Goal: Task Accomplishment & Management: Use online tool/utility

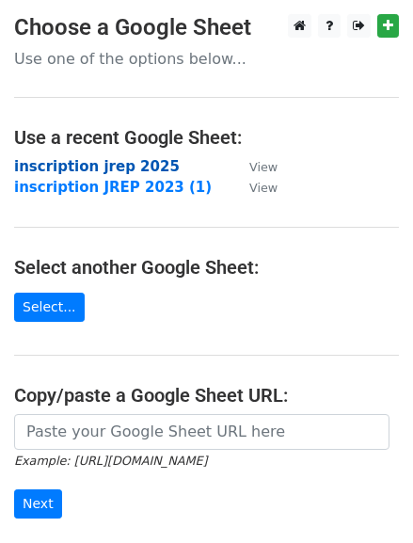
click at [54, 164] on strong "inscription jrep 2025" at bounding box center [97, 166] width 166 height 17
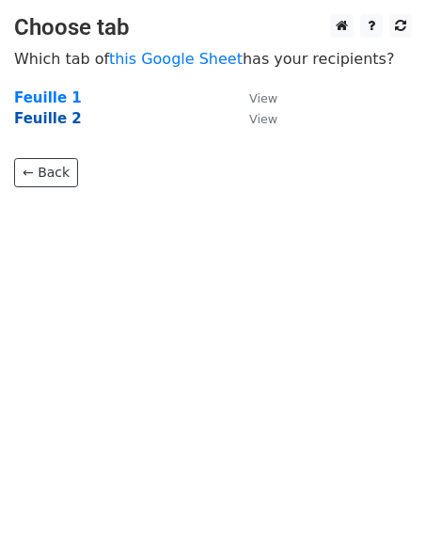
click at [39, 117] on strong "Feuille 2" at bounding box center [48, 118] width 68 height 17
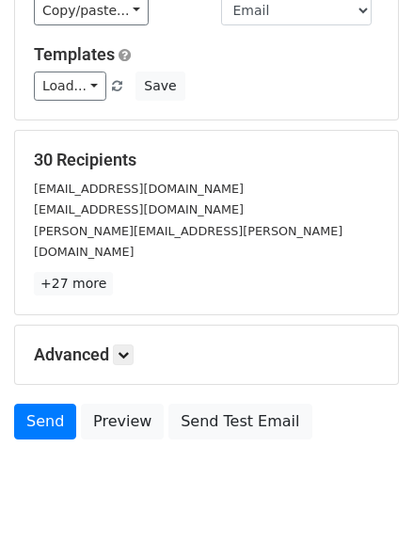
scroll to position [233, 0]
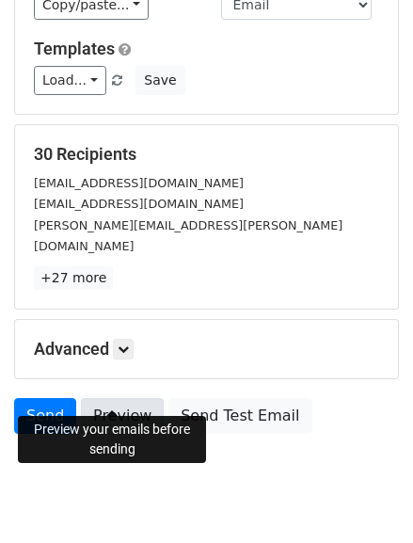
click at [133, 398] on link "Preview" at bounding box center [122, 416] width 83 height 36
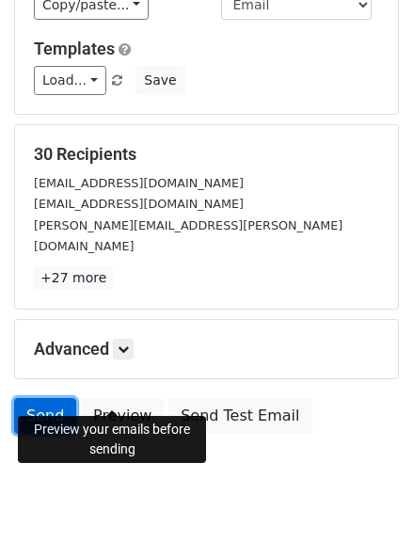
click at [37, 401] on link "Send" at bounding box center [45, 416] width 62 height 36
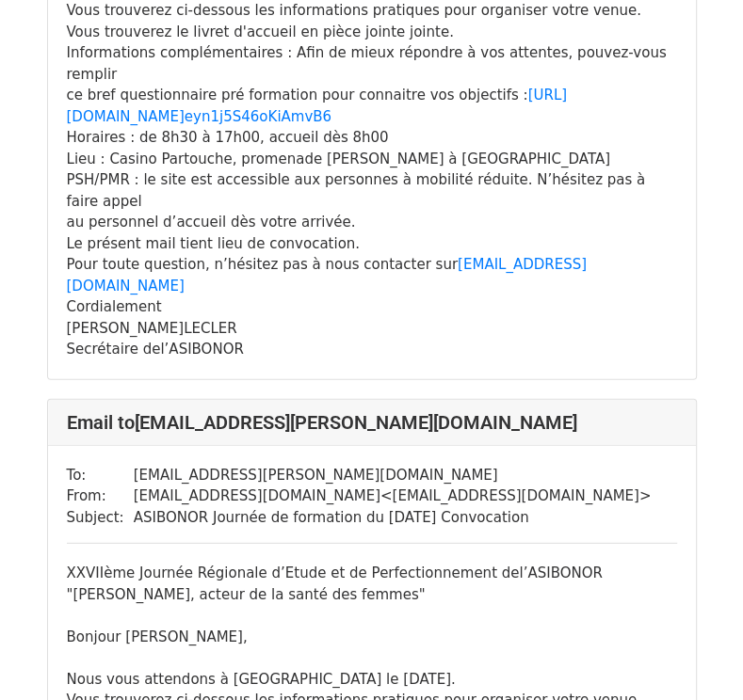
scroll to position [2493, 0]
